Goal: Transaction & Acquisition: Purchase product/service

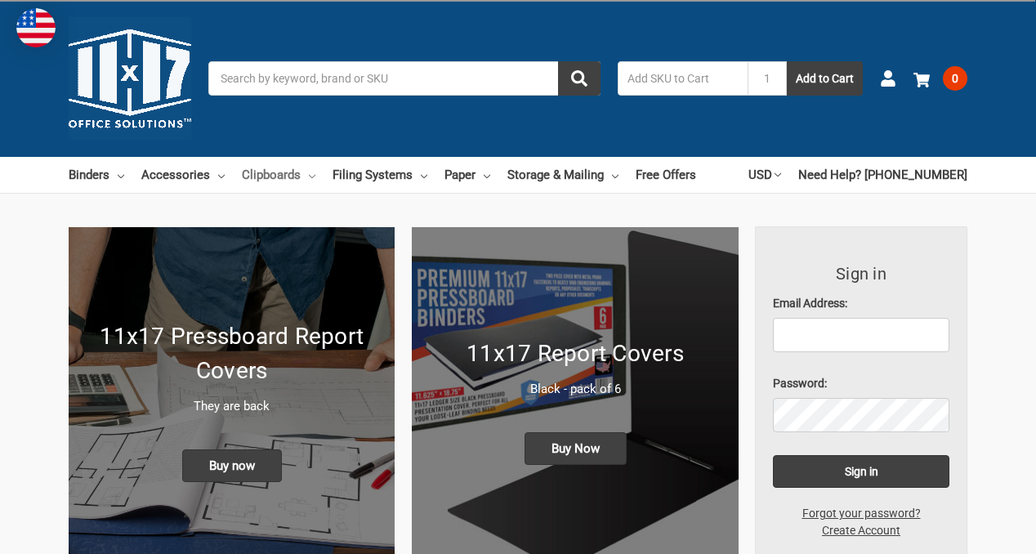
click at [299, 177] on link "Clipboards" at bounding box center [279, 175] width 74 height 36
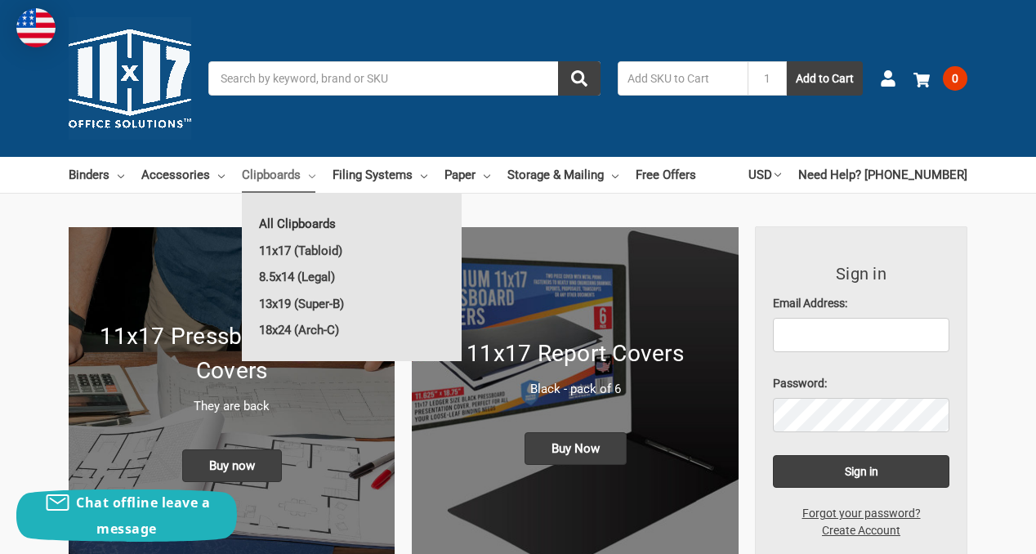
click at [298, 223] on link "All Clipboards" at bounding box center [352, 224] width 220 height 26
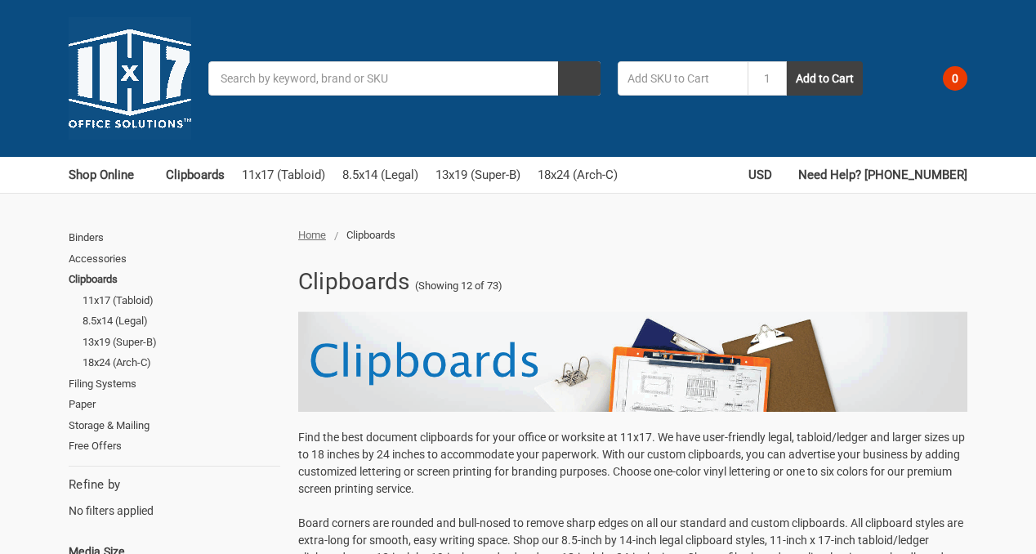
click at [299, 179] on link "11x17 (Tabloid)" at bounding box center [283, 175] width 83 height 36
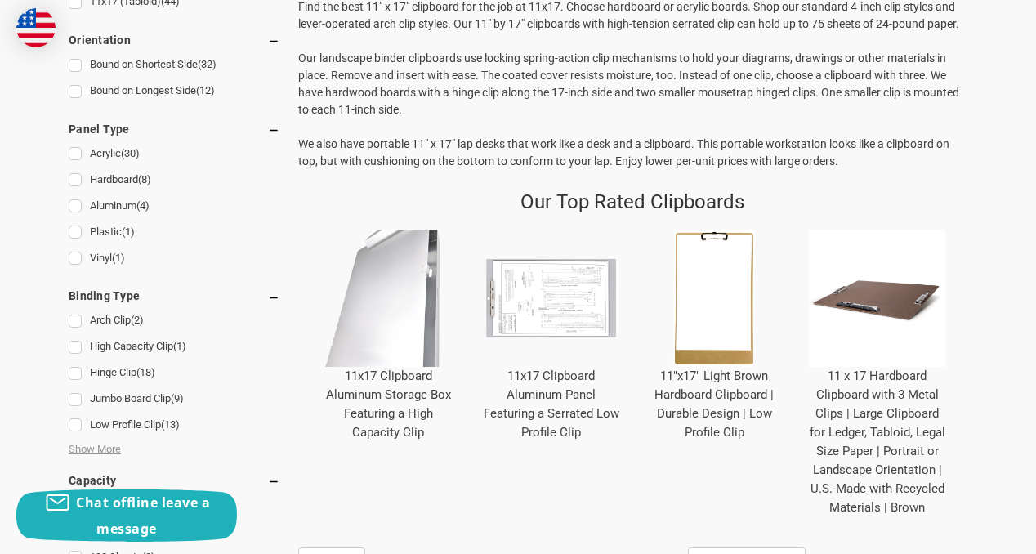
scroll to position [685, 0]
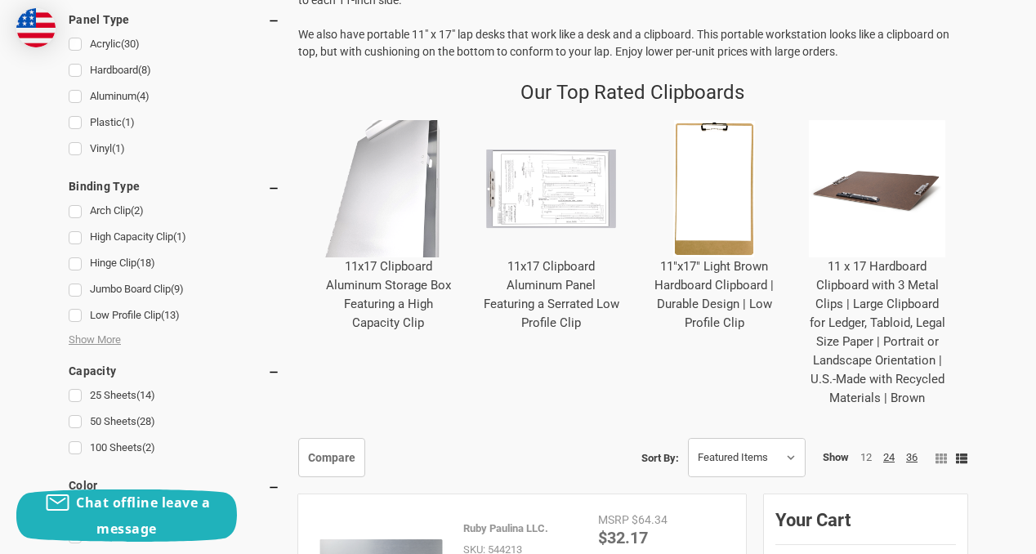
click at [865, 356] on link "11 x 17 Hardboard Clipboard with 3 Metal Clips | Large Clipboard for Ledger, Ta…" at bounding box center [878, 332] width 136 height 146
